Goal: Find specific page/section: Find specific page/section

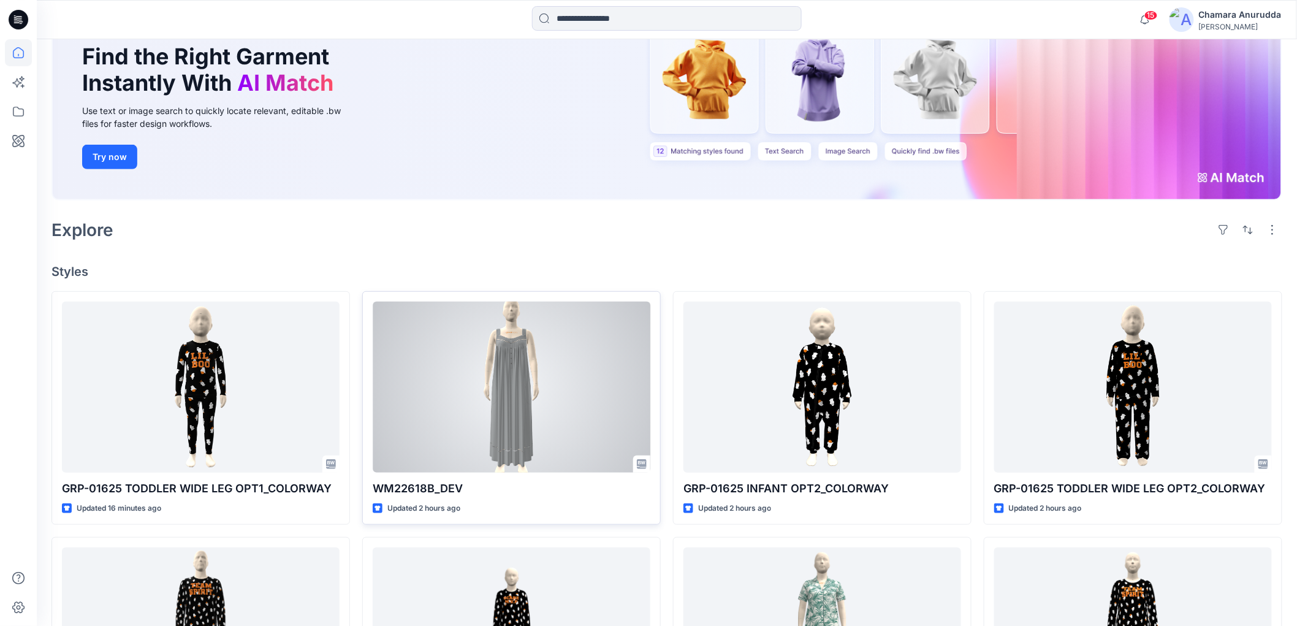
scroll to position [272, 0]
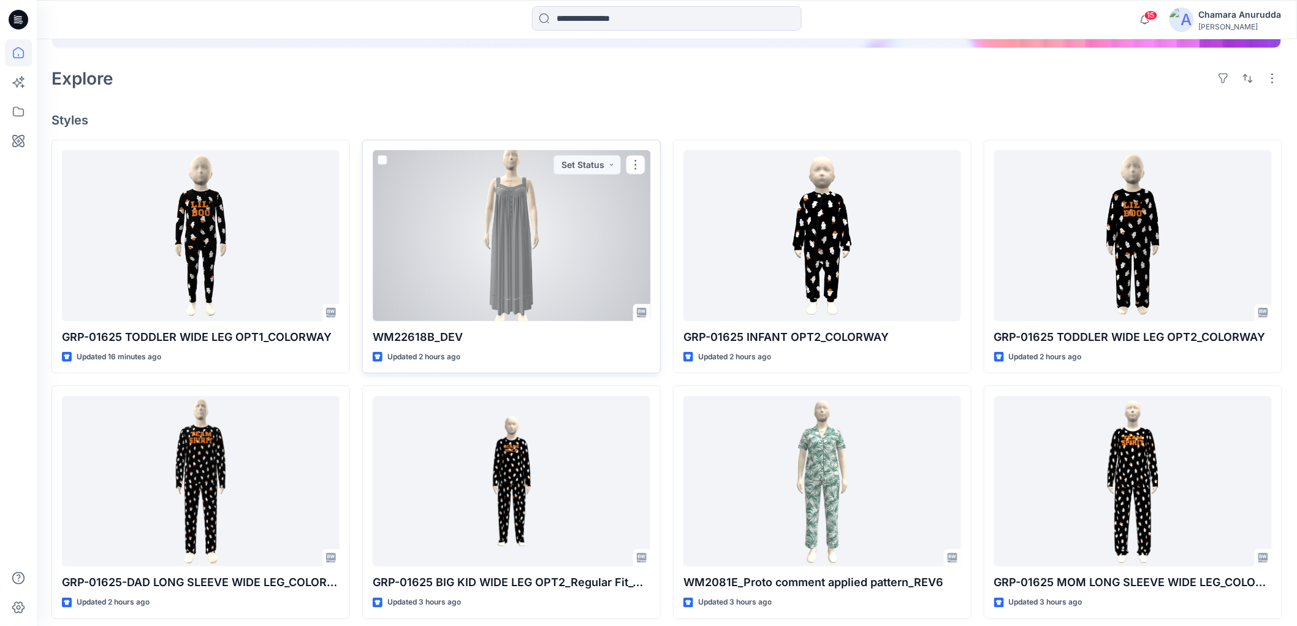
click at [487, 227] on div at bounding box center [512, 235] width 278 height 170
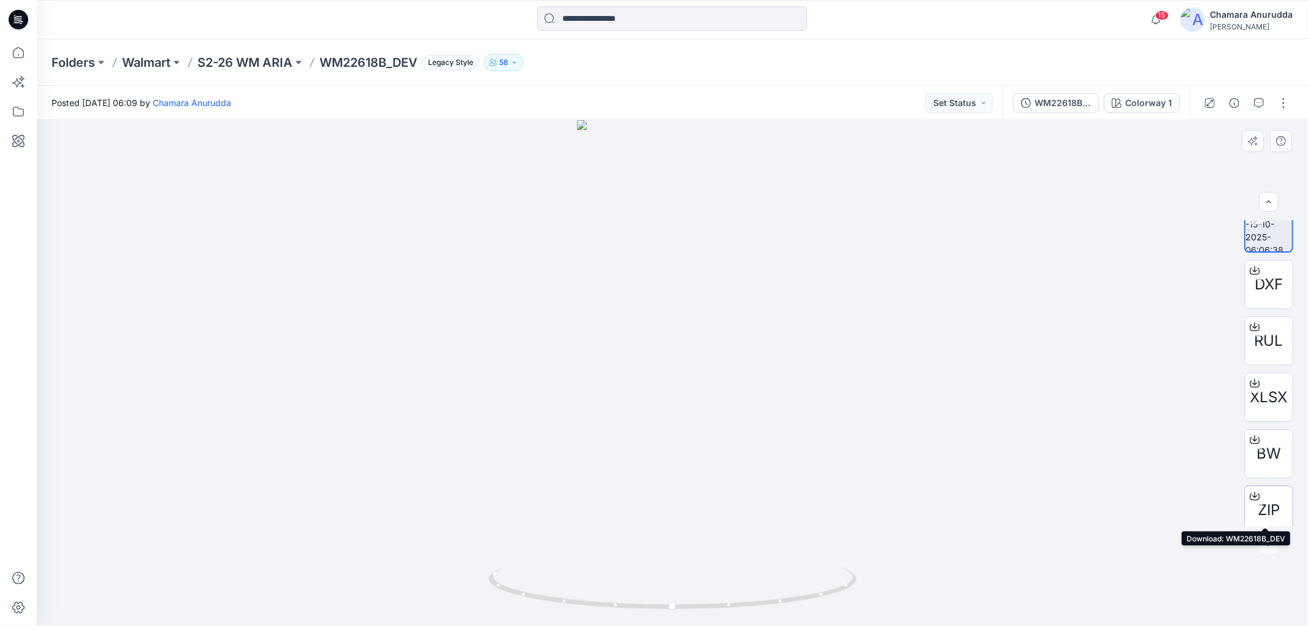
scroll to position [25, 0]
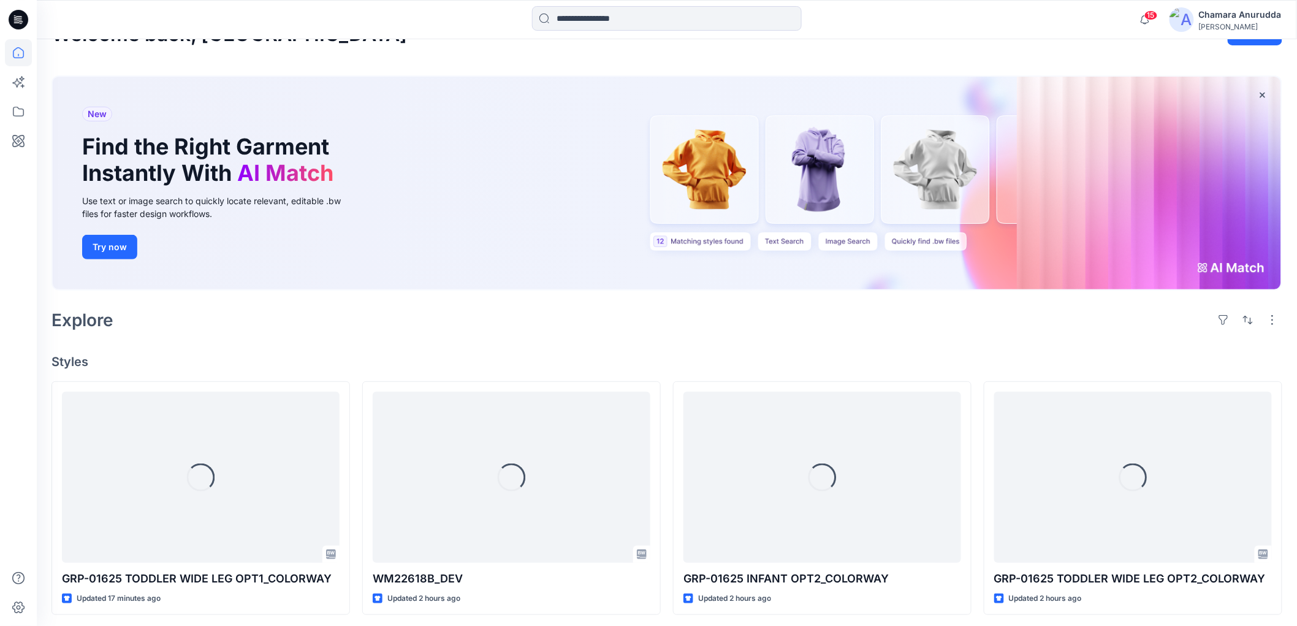
scroll to position [303, 0]
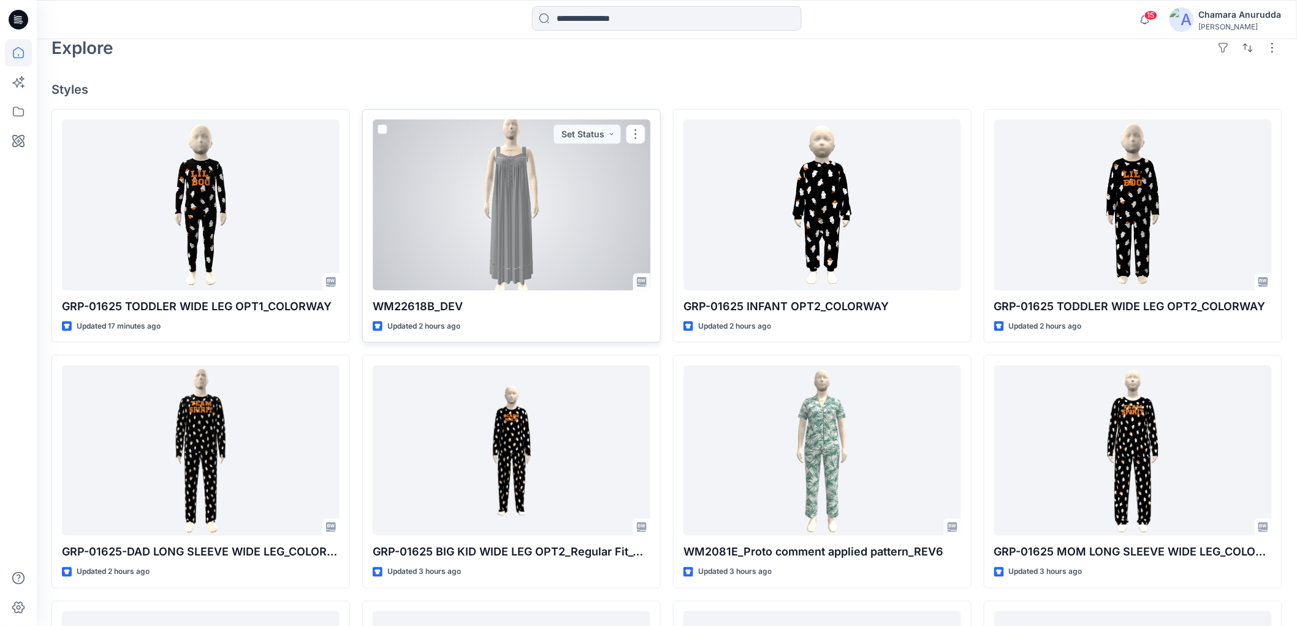
click at [405, 235] on div at bounding box center [512, 205] width 278 height 170
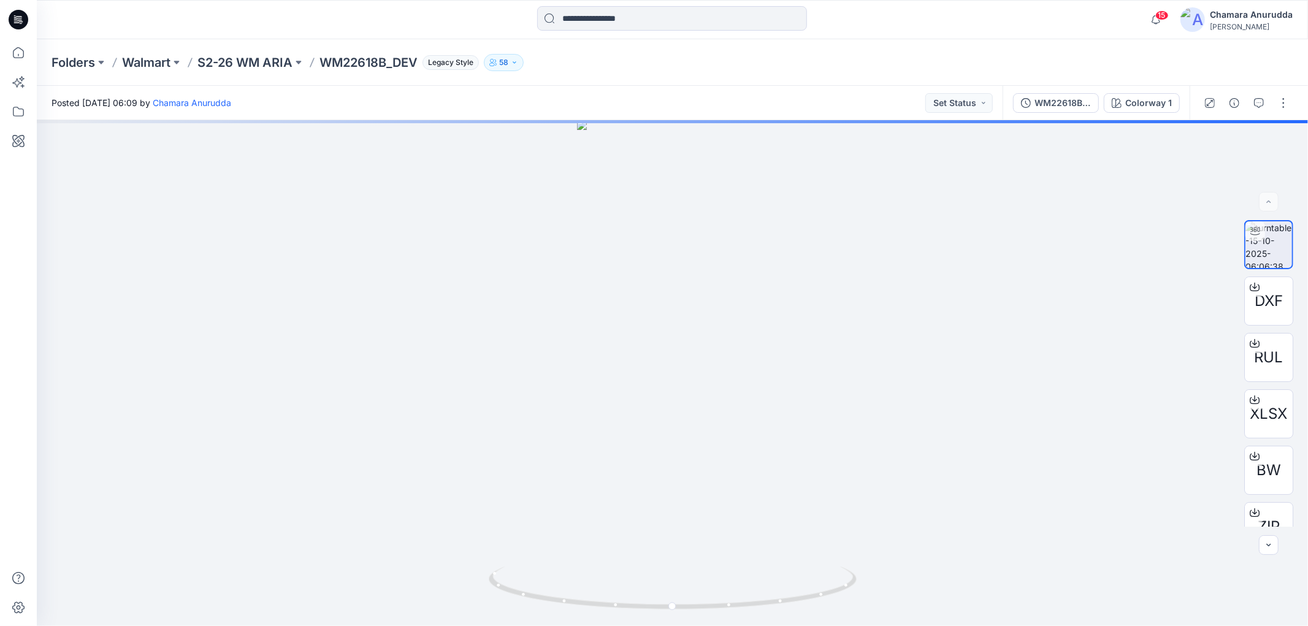
click at [292, 51] on div "Folders Walmart S2-26 WM ARIA WM22618B_DEV Legacy Style 58" at bounding box center [672, 62] width 1271 height 47
click at [282, 64] on p "S2-26 WM ARIA" at bounding box center [244, 62] width 95 height 17
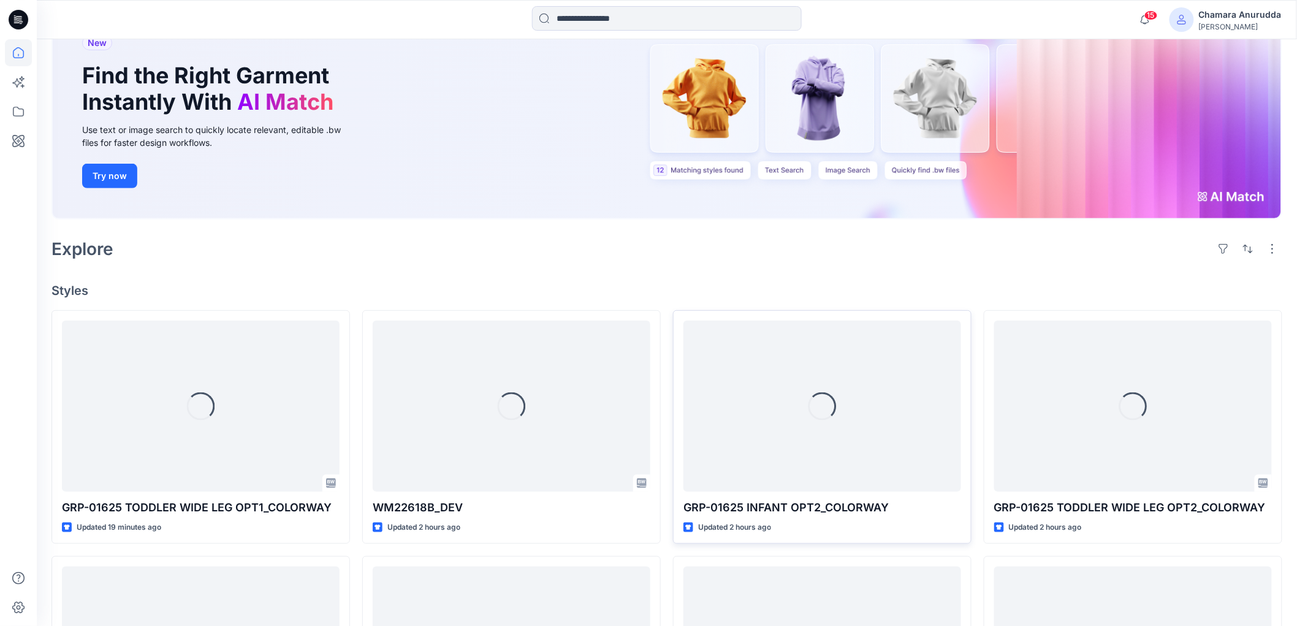
scroll to position [340, 0]
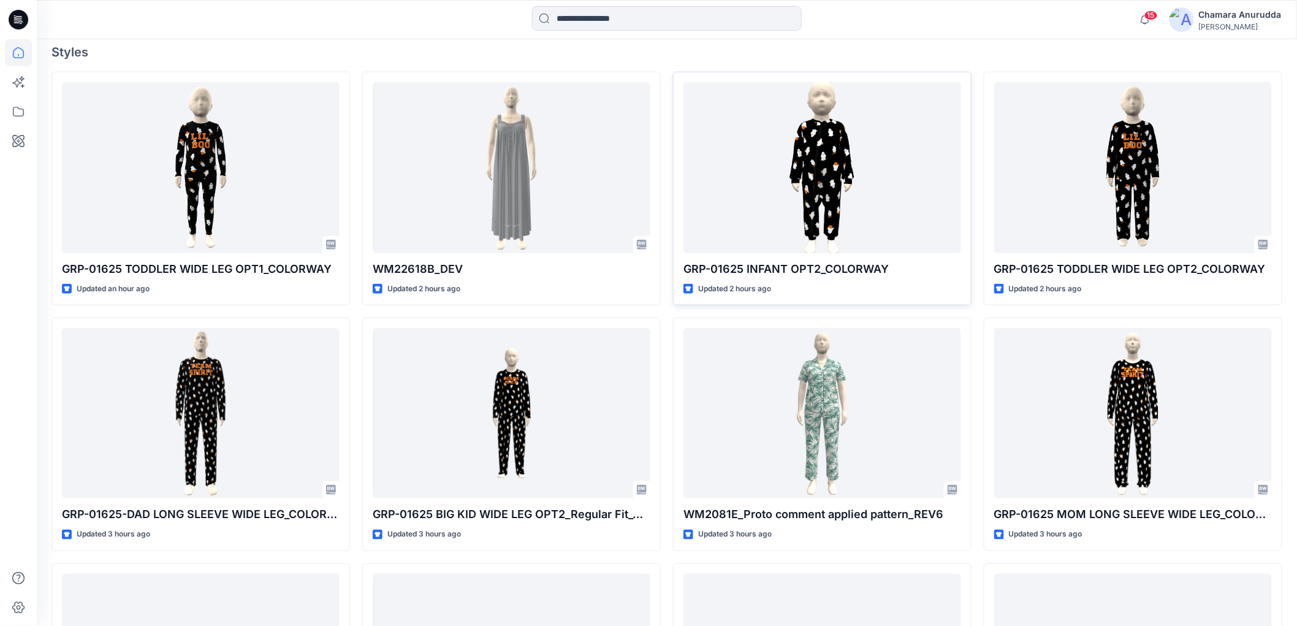
click at [1170, 8] on div "15 Notifications Senal J shared GRP-01625 TODDLER WIDE LEG OPT1_COLORWAY in 016…" at bounding box center [1207, 19] width 149 height 27
click at [1160, 17] on div "15 Notifications Senal J shared GRP-01625 TODDLER WIDE LEG OPT1_COLORWAY in 016…" at bounding box center [1207, 19] width 149 height 27
click at [1155, 20] on span "15" at bounding box center [1151, 15] width 13 height 10
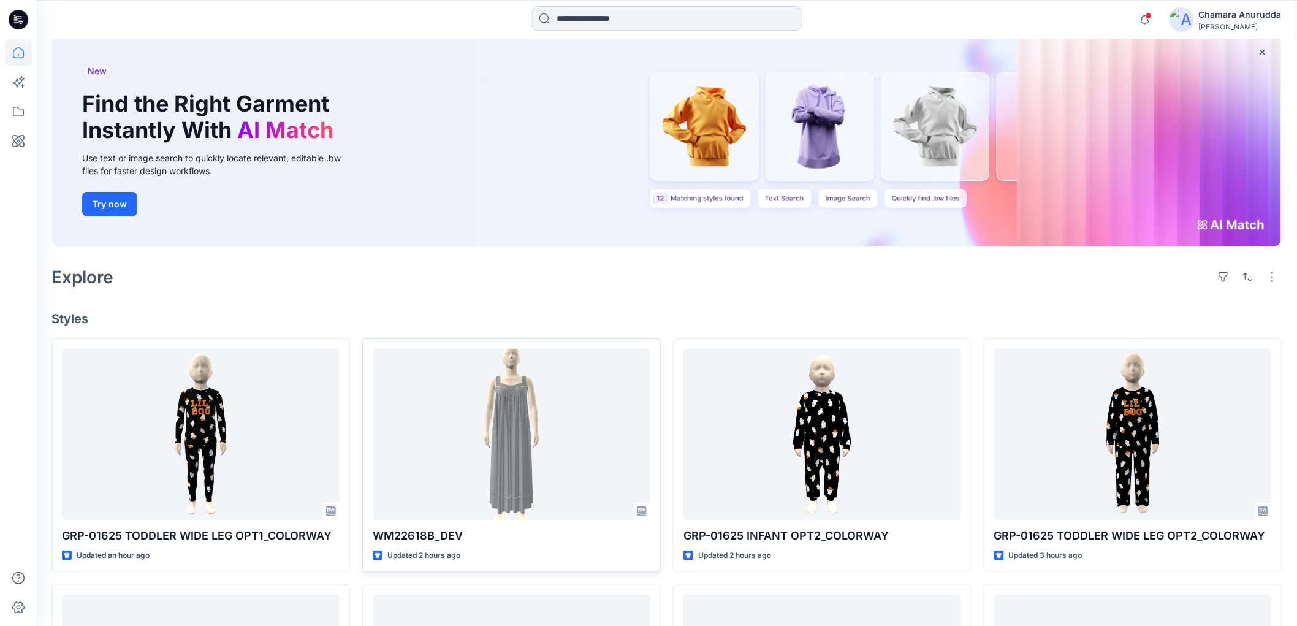
scroll to position [204, 0]
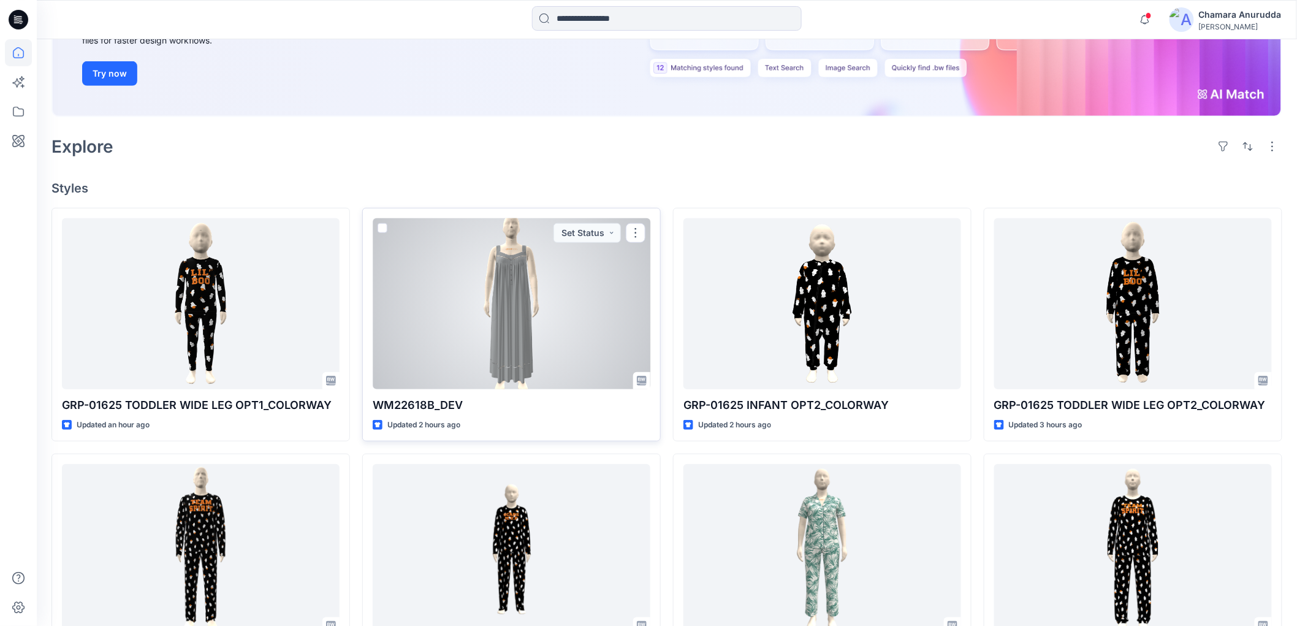
click at [457, 303] on div at bounding box center [512, 303] width 278 height 170
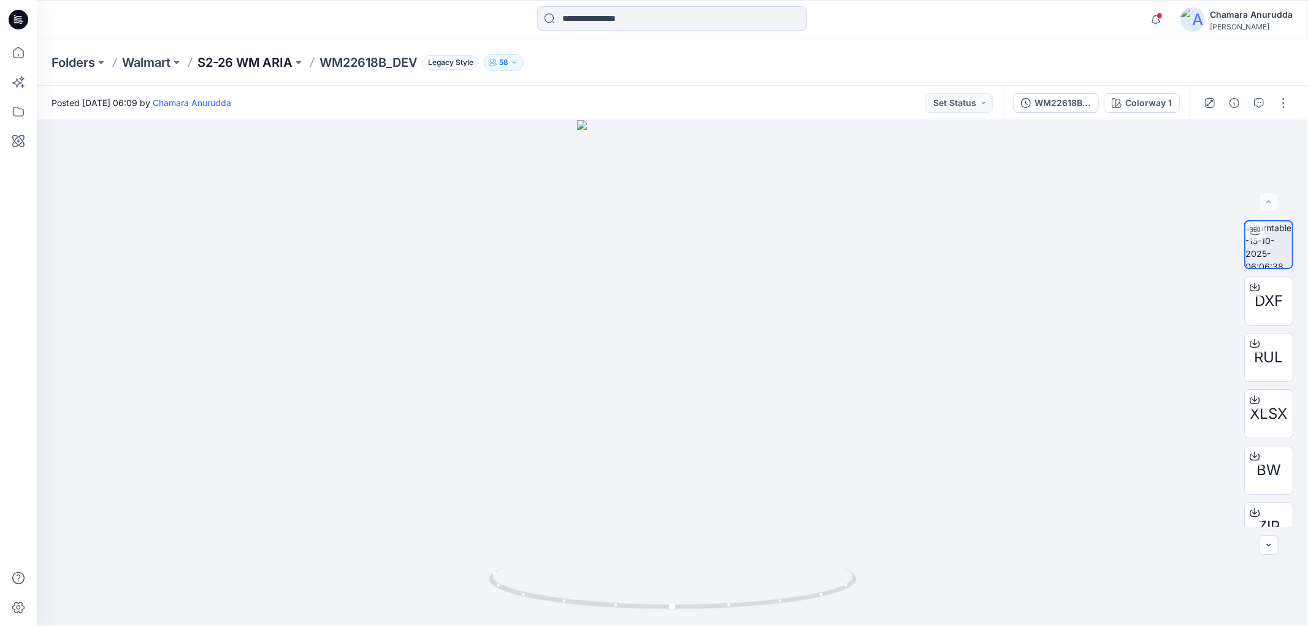
click at [251, 64] on p "S2-26 WM ARIA" at bounding box center [244, 62] width 95 height 17
